Goal: Task Accomplishment & Management: Use online tool/utility

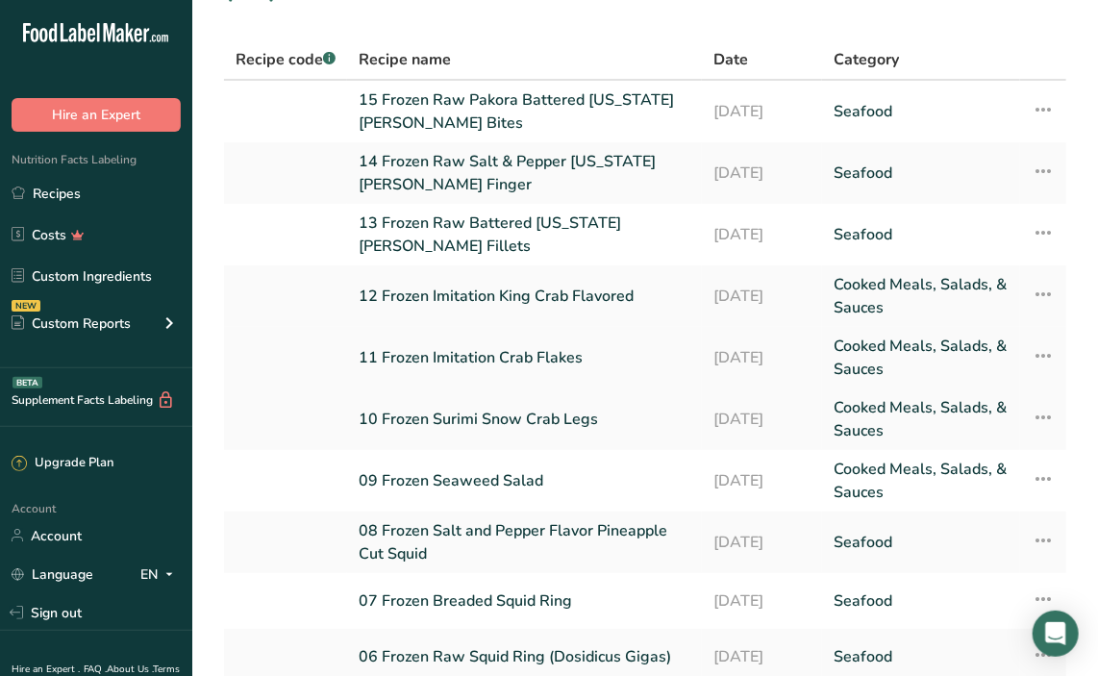
scroll to position [250, 0]
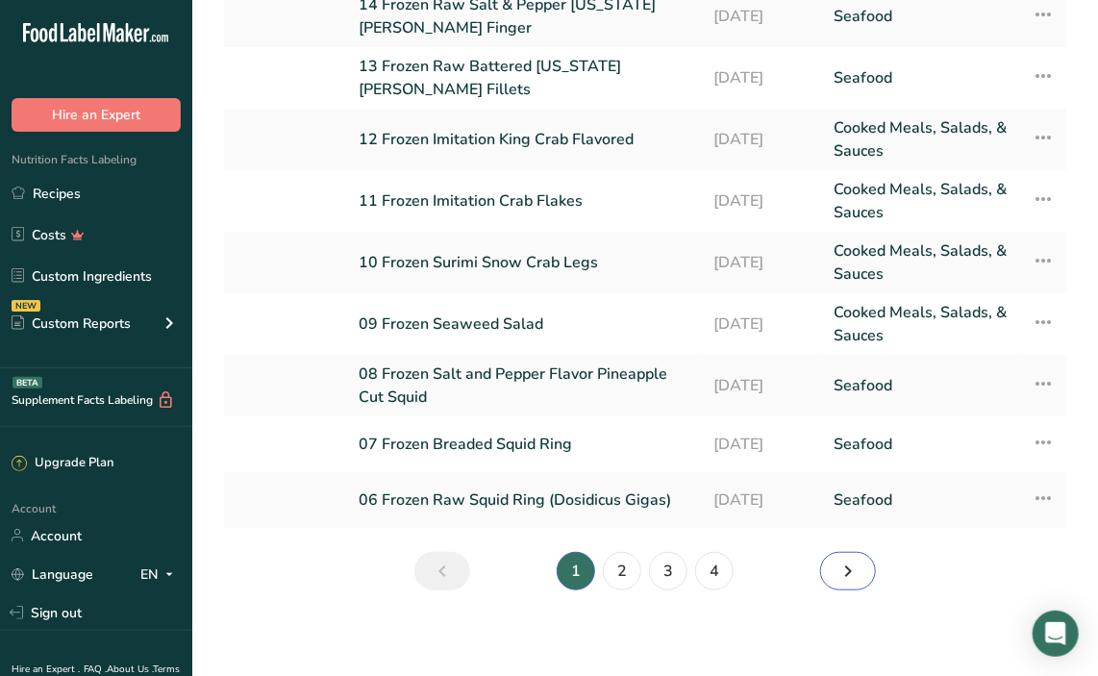
click at [850, 565] on icon "Next page" at bounding box center [848, 571] width 23 height 35
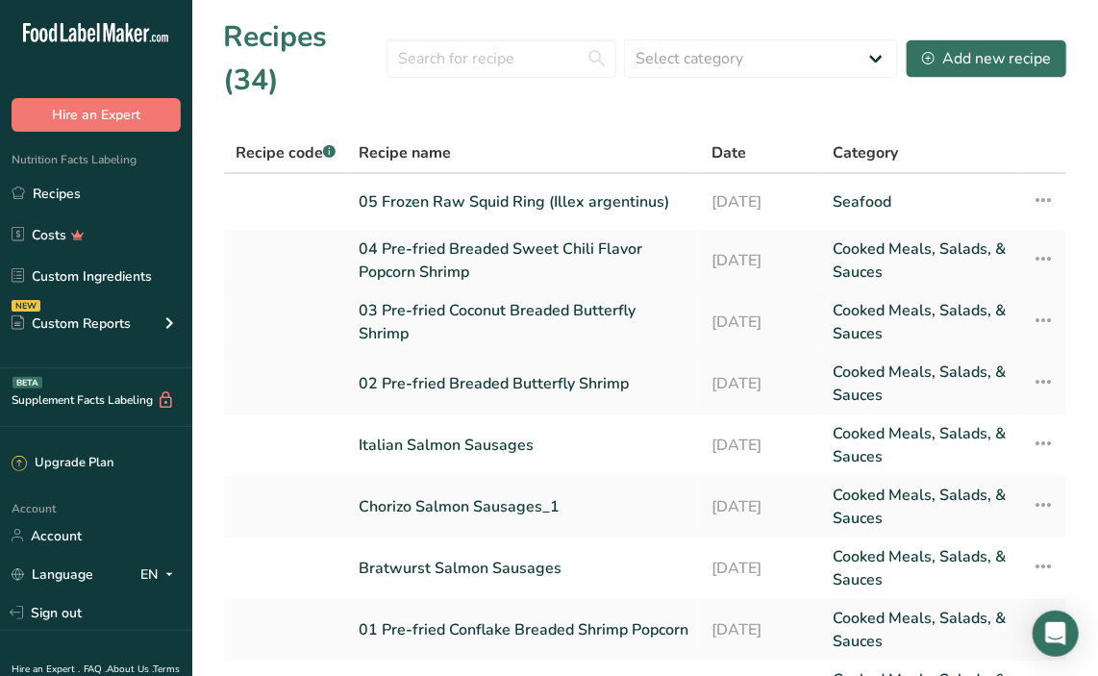
click at [469, 322] on link "03 Pre-fried Coconut Breaded Butterfly Shrimp" at bounding box center [524, 322] width 330 height 46
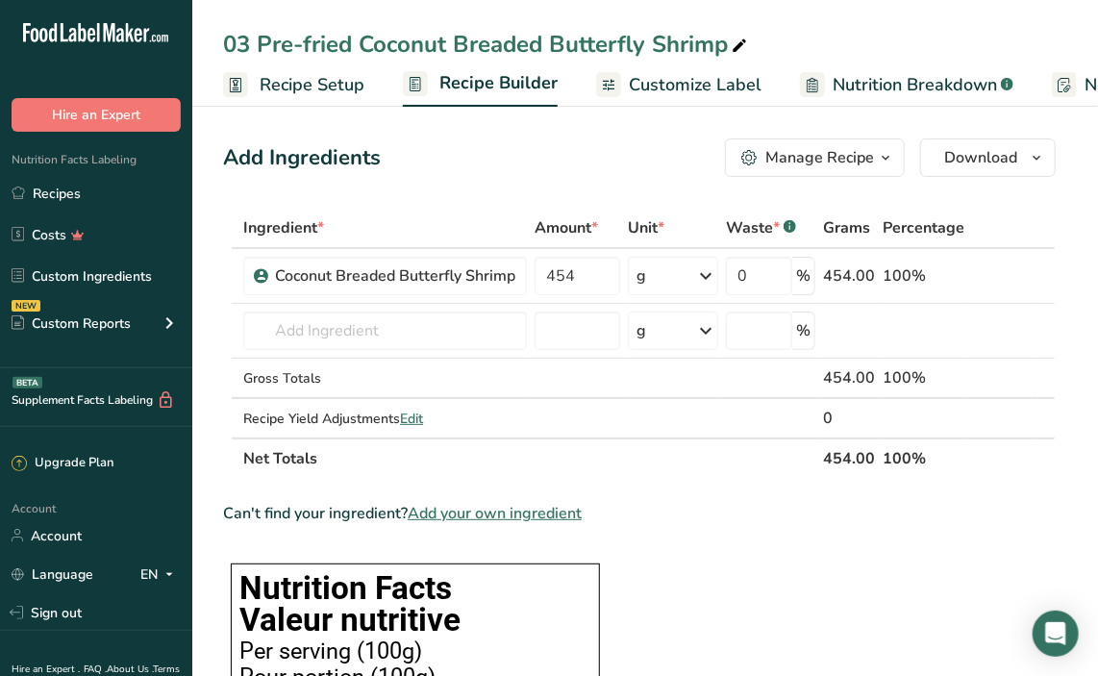
click at [693, 85] on span "Customize Label" at bounding box center [695, 85] width 133 height 26
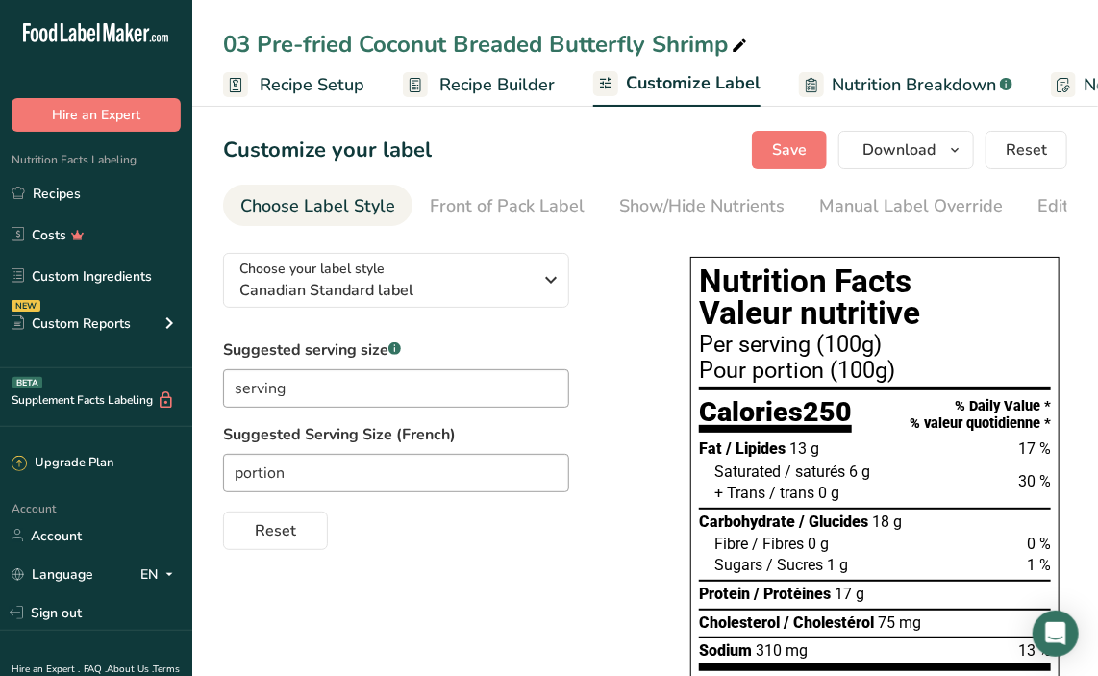
scroll to position [0, 375]
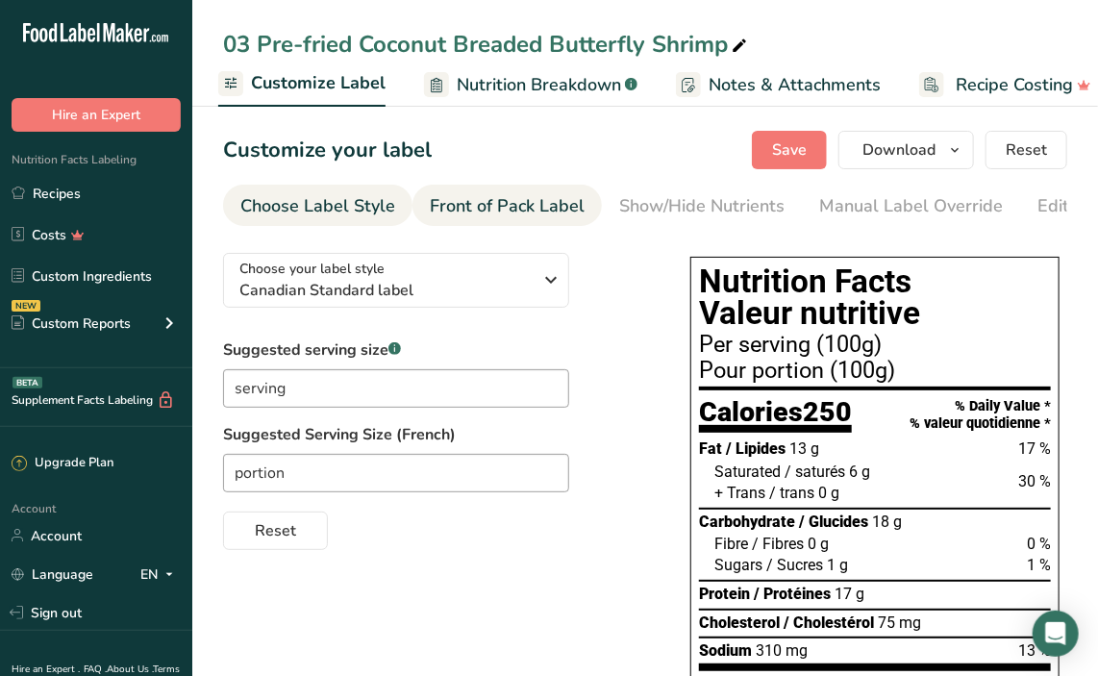
click at [503, 208] on div "Front of Pack Label" at bounding box center [507, 206] width 155 height 26
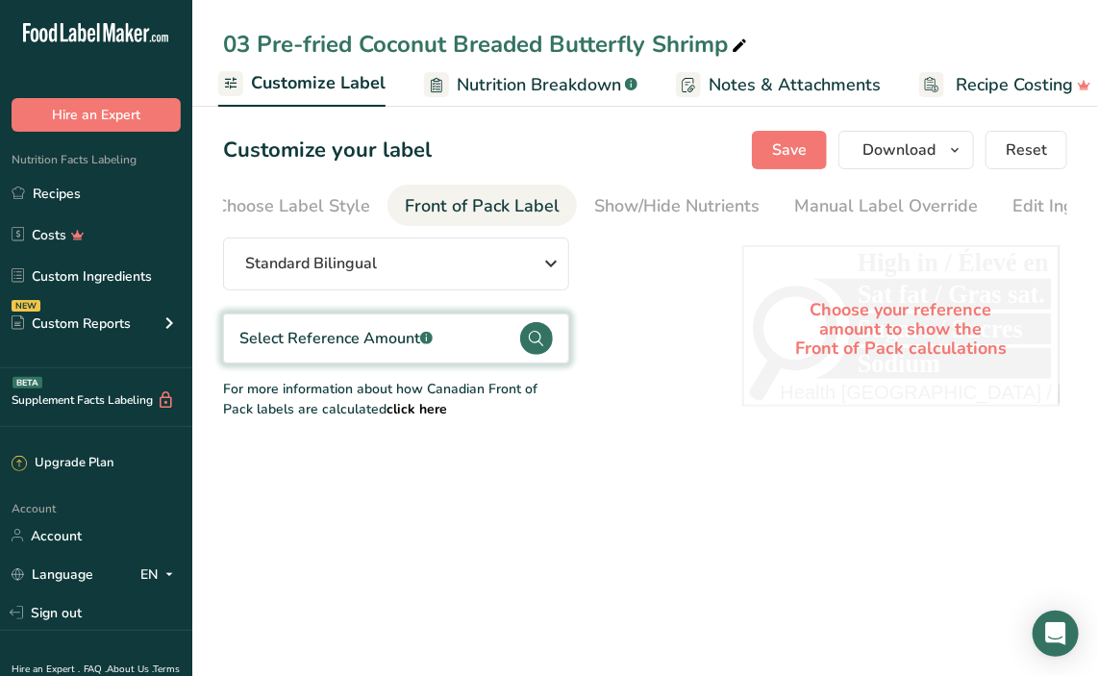
scroll to position [0, 0]
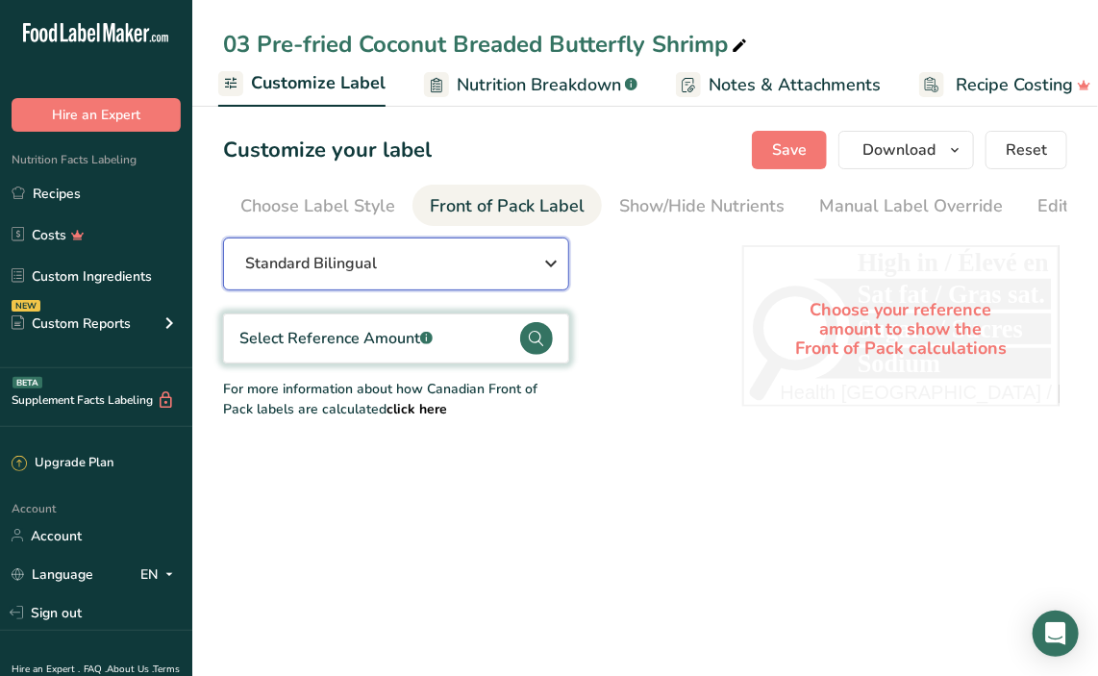
click at [548, 269] on icon "button" at bounding box center [551, 263] width 23 height 35
click at [665, 333] on div "Standard Bilingual Standard Bilingual Standard English Only Linear Bilingual St…" at bounding box center [463, 329] width 481 height 182
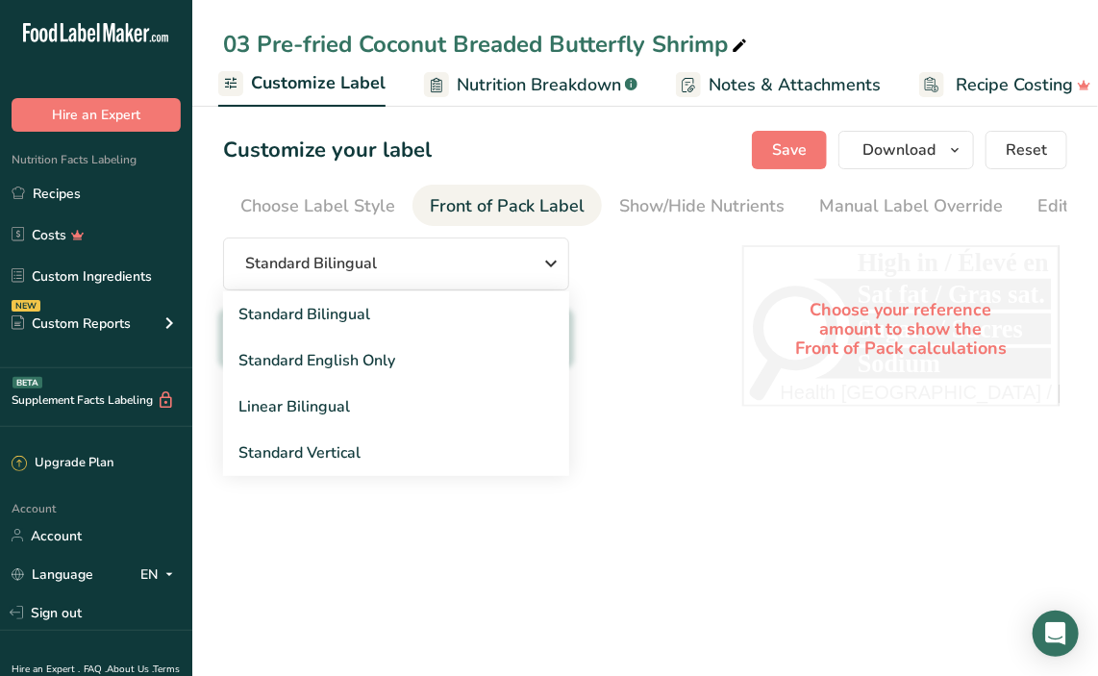
click at [611, 360] on div "Standard Bilingual Standard Bilingual Standard English Only Linear Bilingual St…" at bounding box center [463, 329] width 481 height 182
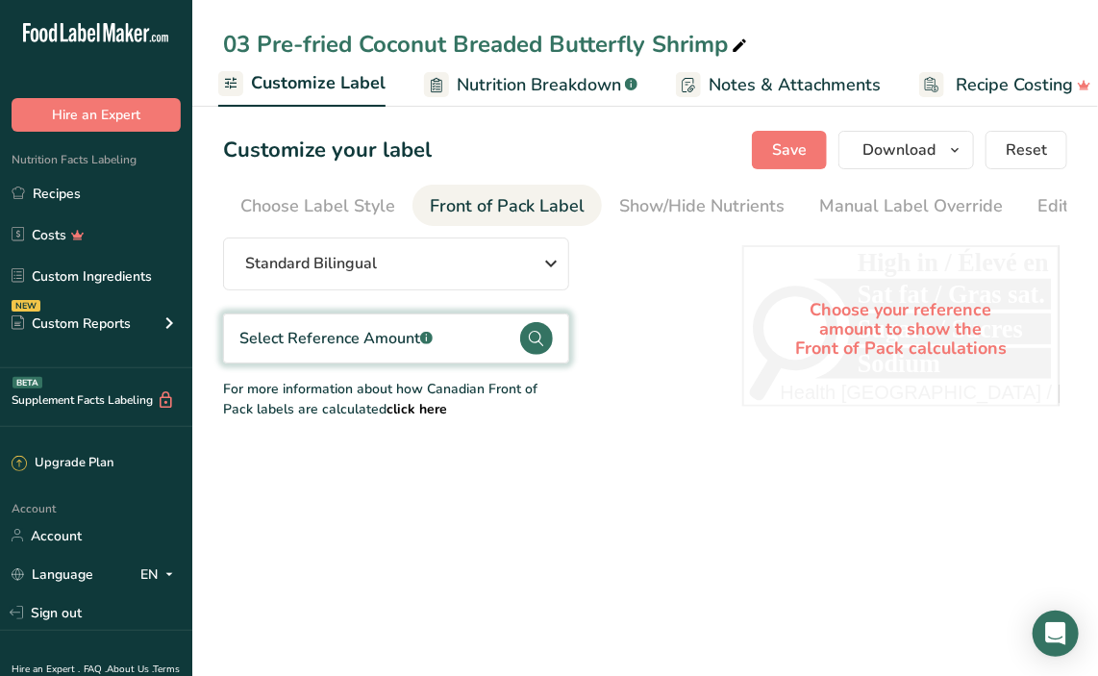
click at [387, 412] on b "click here" at bounding box center [417, 409] width 61 height 18
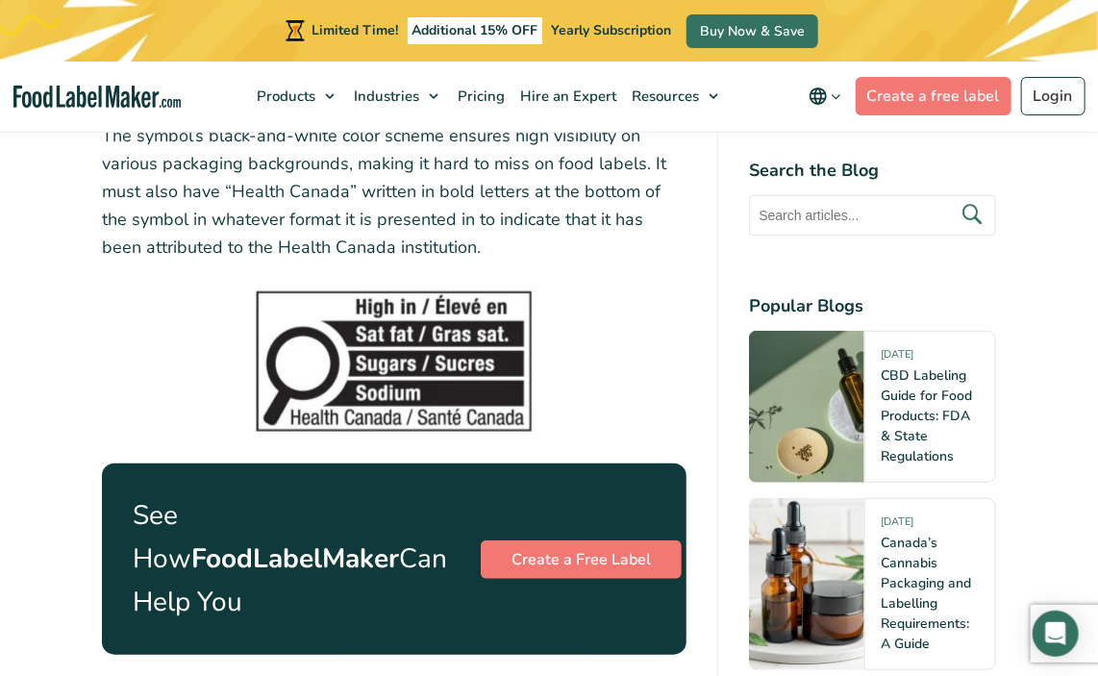
scroll to position [2885, 0]
